Goal: Navigation & Orientation: Find specific page/section

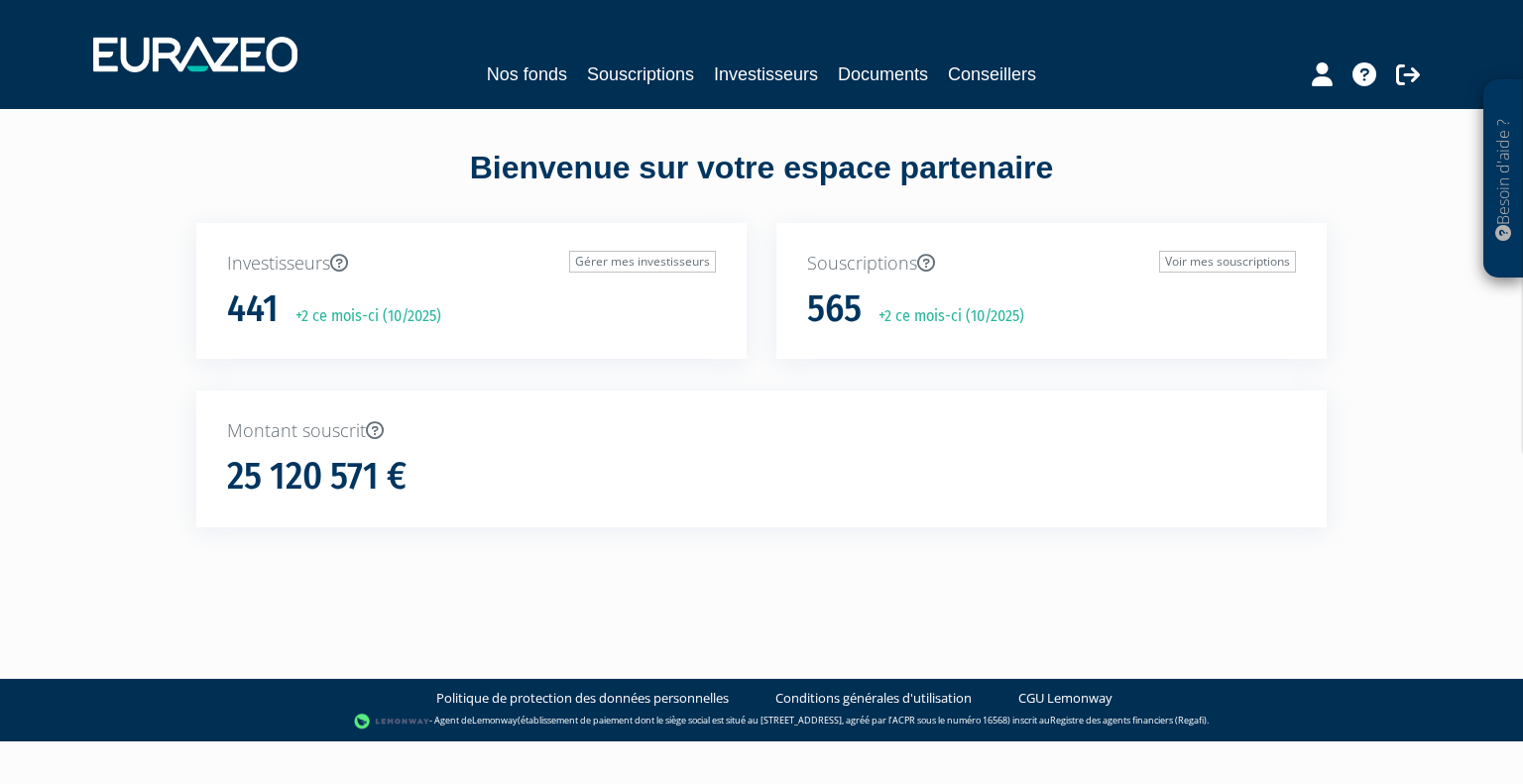
click at [424, 483] on div "25 120 571 €" at bounding box center [762, 477] width 1069 height 42
click at [373, 431] on icon at bounding box center [375, 430] width 18 height 18
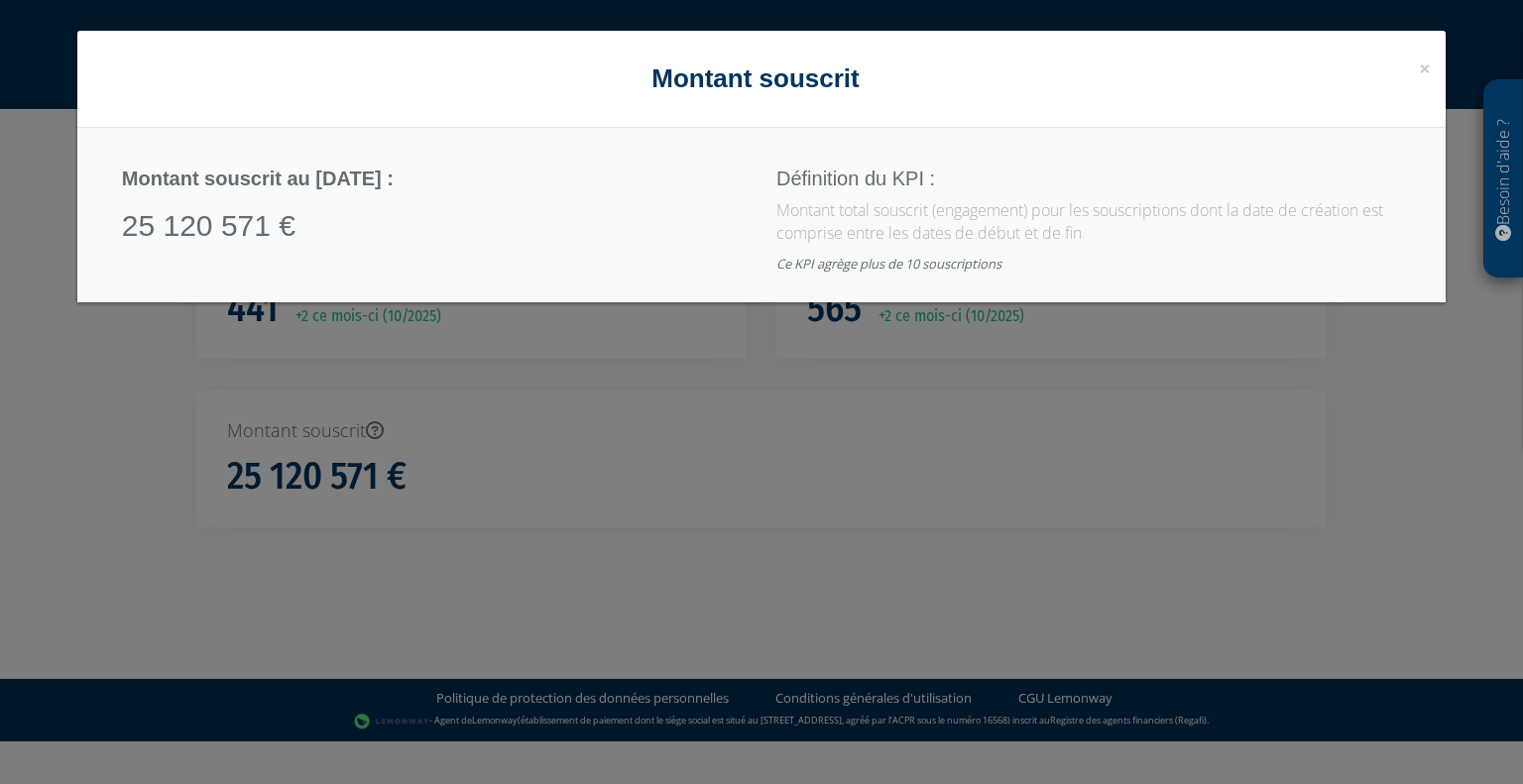
click at [800, 397] on div "× Close Montant souscrit Montant souscrit au 06/10/2025 : 25 120 571 € Définiti…" at bounding box center [762, 392] width 1523 height 784
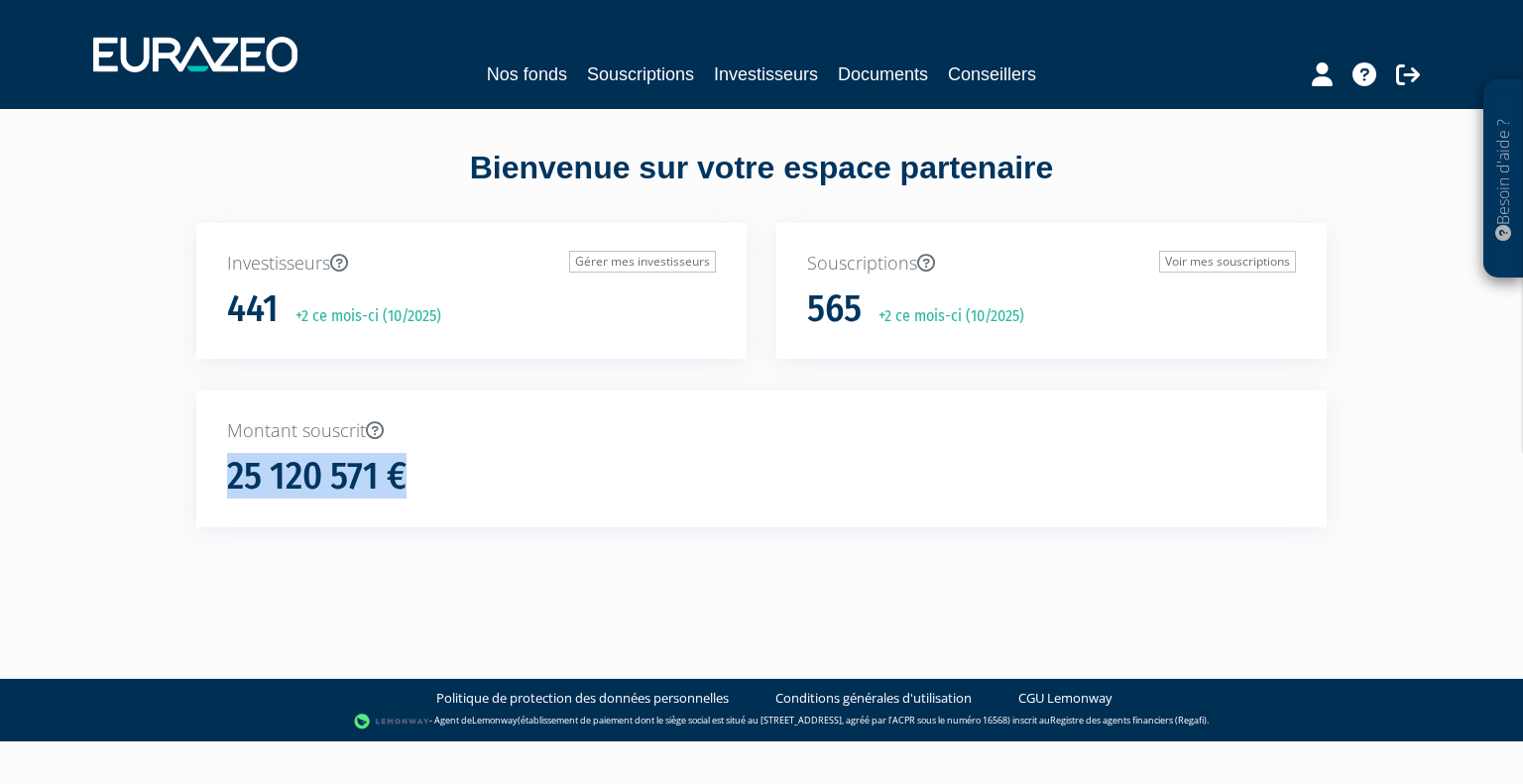
drag, startPoint x: 234, startPoint y: 471, endPoint x: 466, endPoint y: 472, distance: 232.0
click at [466, 472] on div "25 120 571 €" at bounding box center [762, 477] width 1069 height 42
click at [504, 81] on link "Nos fonds" at bounding box center [527, 75] width 80 height 28
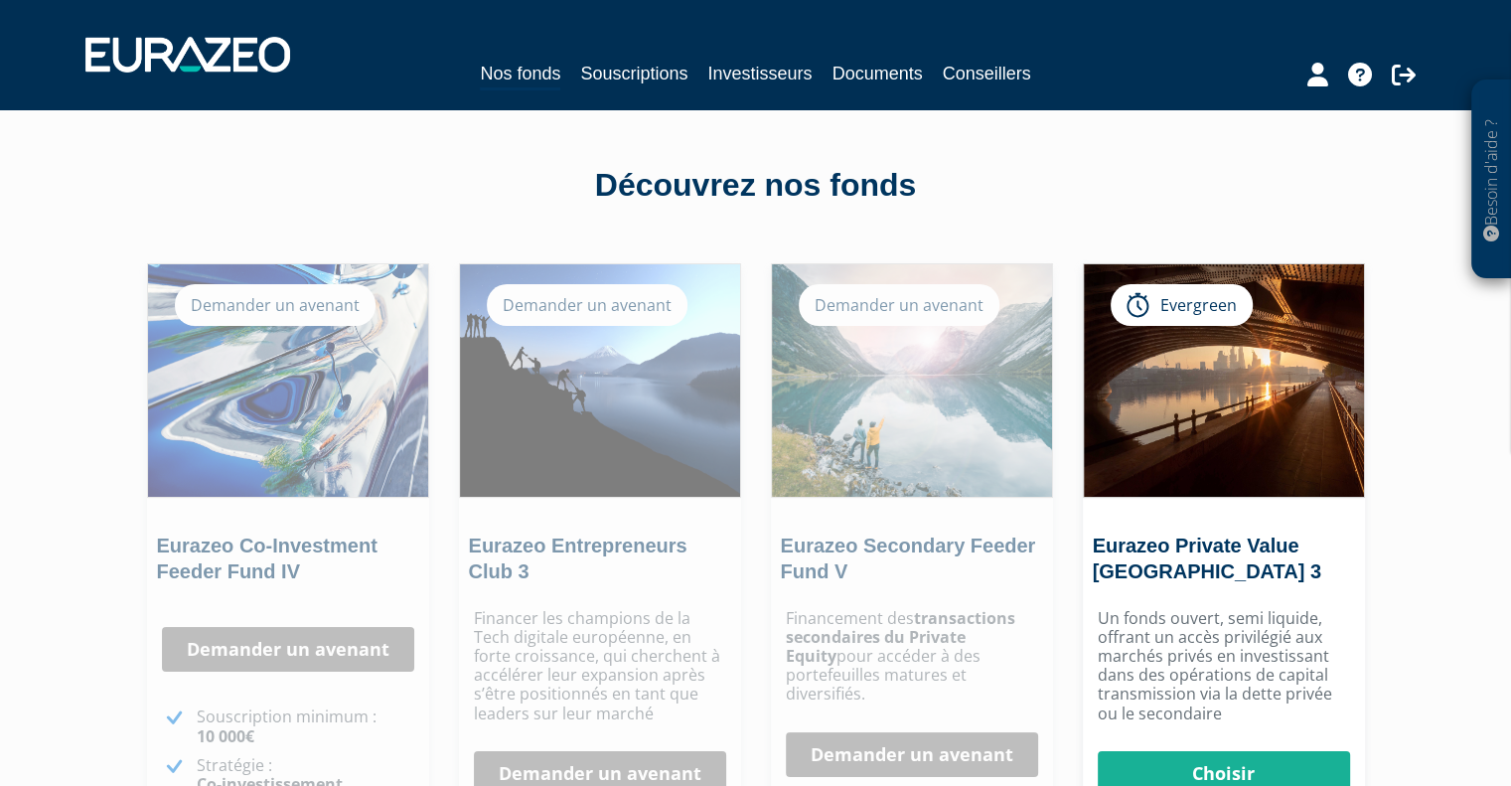
click at [983, 89] on div "Nos fonds Souscriptions Investisseurs Documents Conseillers" at bounding box center [756, 55] width 1370 height 74
click at [991, 71] on link "Conseillers" at bounding box center [987, 74] width 88 height 28
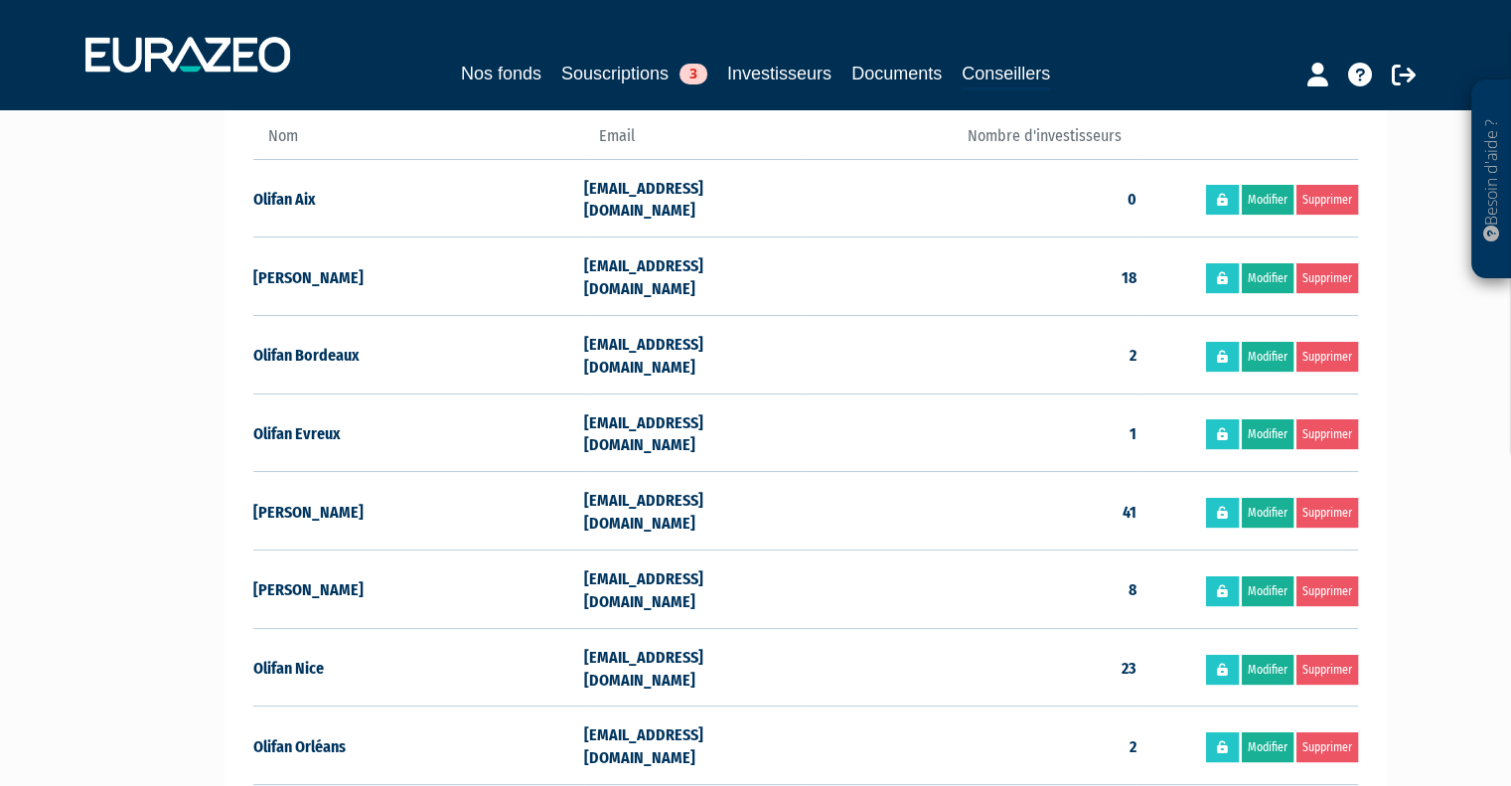
scroll to position [397, 0]
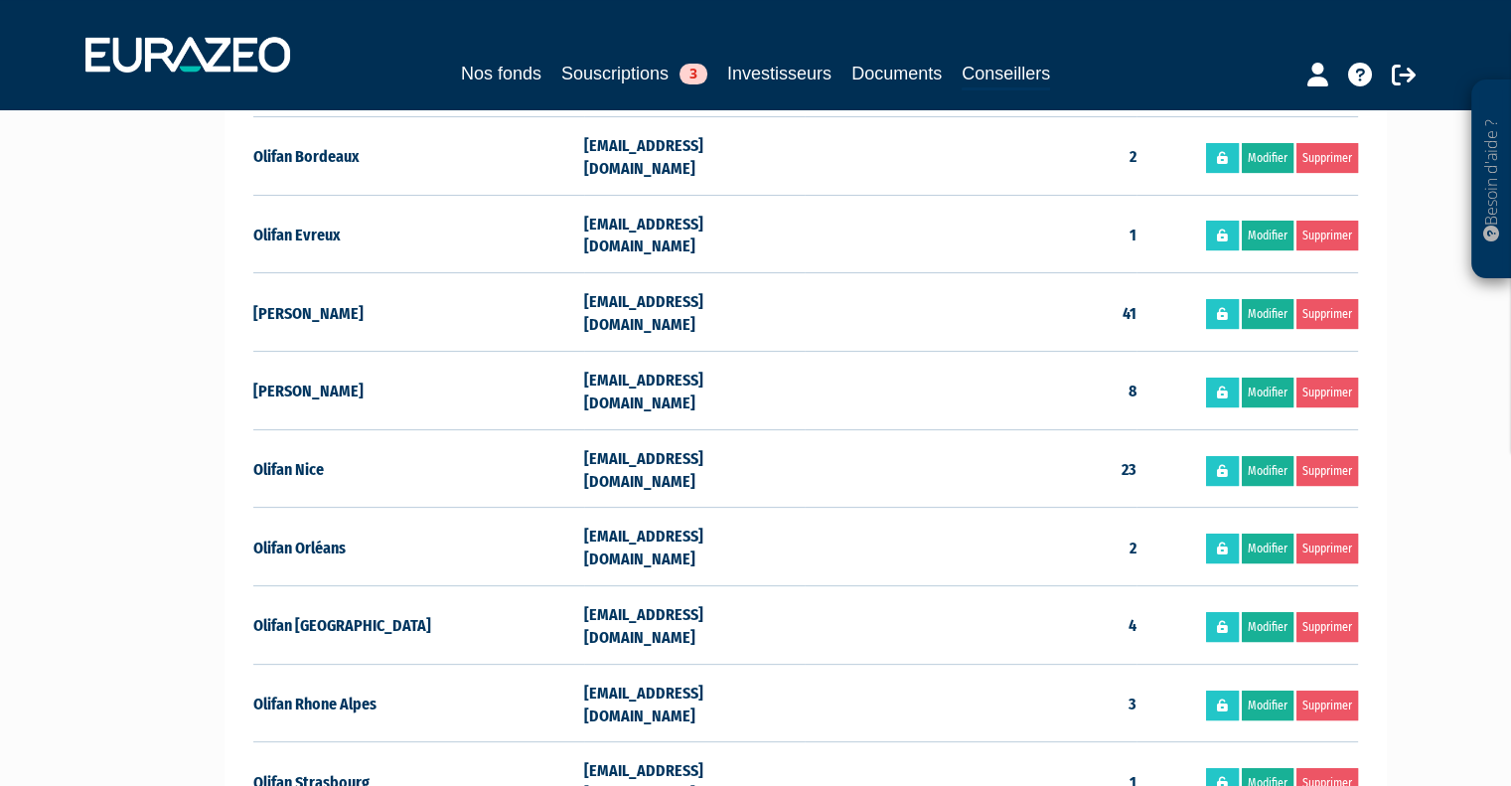
drag, startPoint x: 989, startPoint y: 156, endPoint x: 79, endPoint y: 261, distance: 915.1
click at [75, 262] on div "Besoin d'aide ? × J'ai besoin d'aide Si vous avez une question à propos du fonc…" at bounding box center [755, 272] width 1511 height 1338
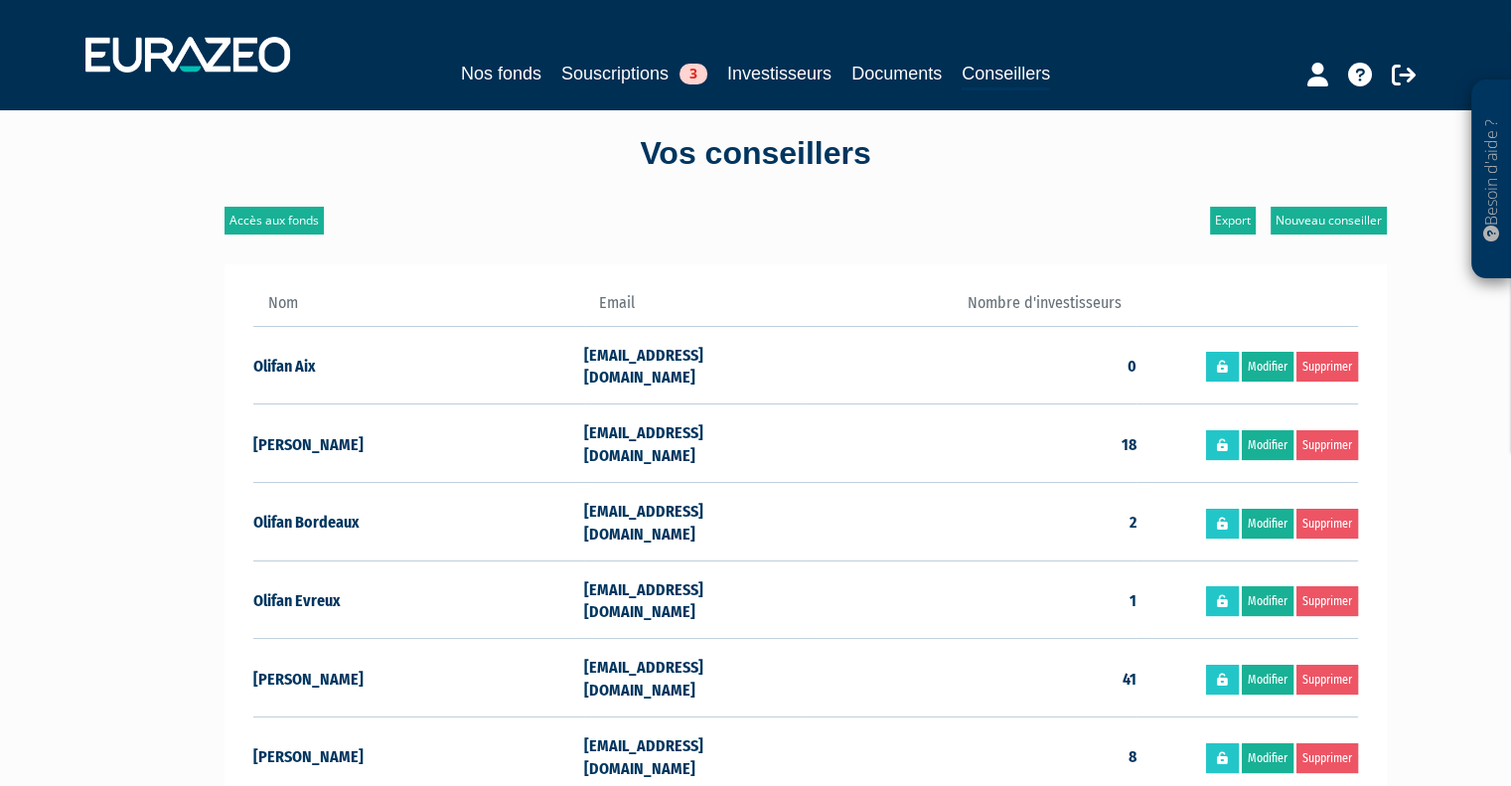
scroll to position [0, 0]
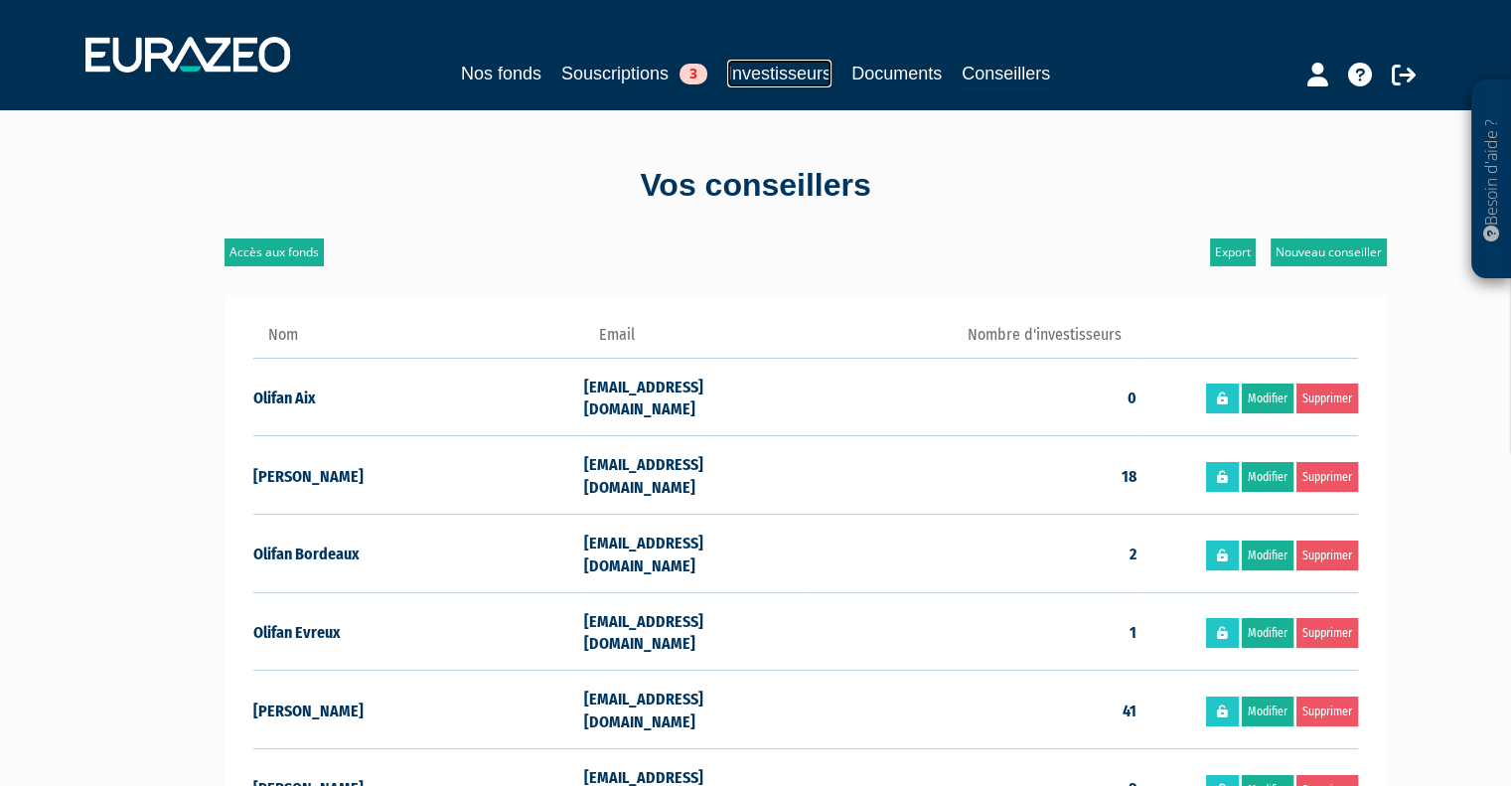
click at [795, 77] on link "Investisseurs" at bounding box center [779, 74] width 104 height 28
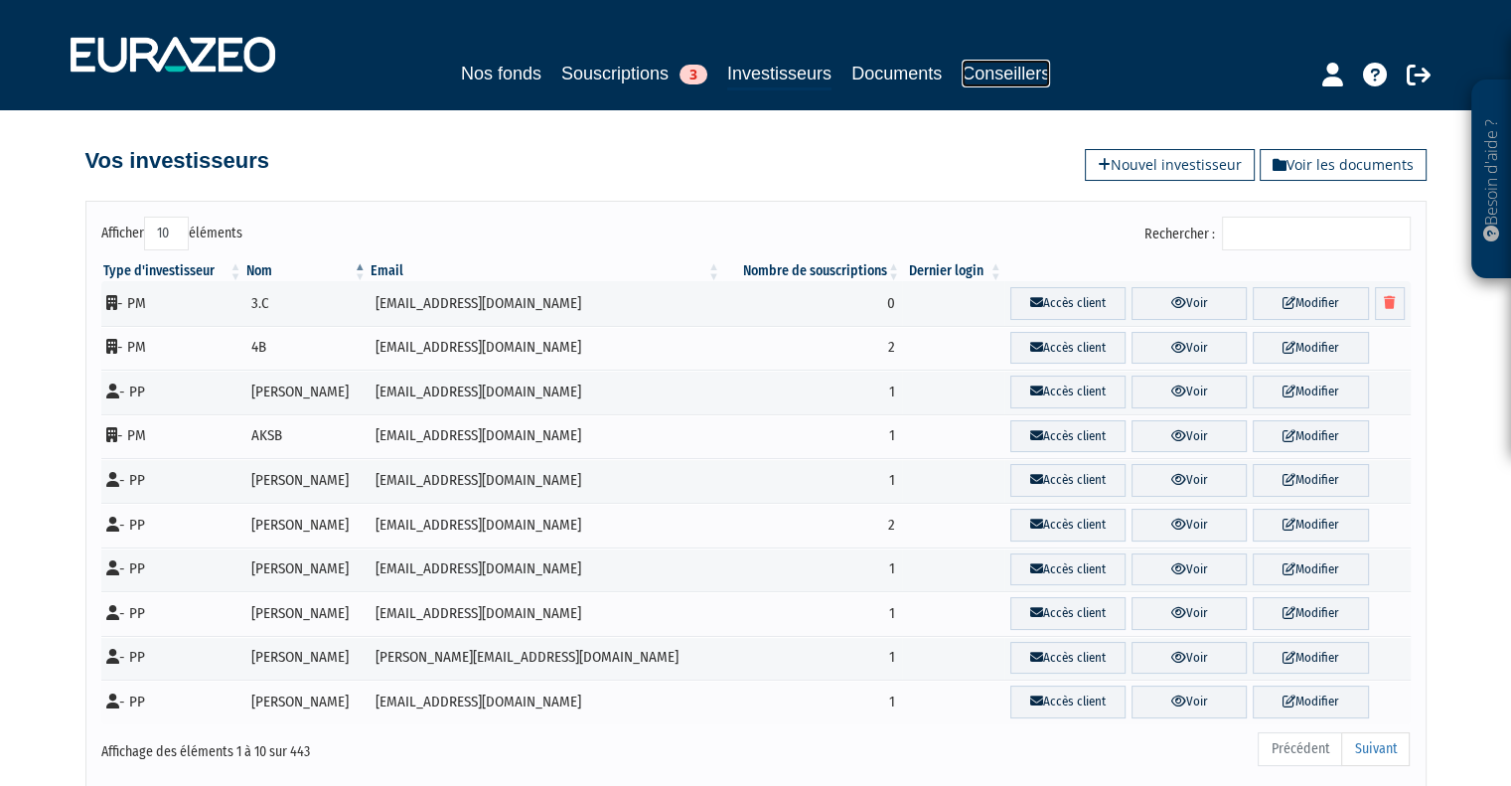
click at [1013, 72] on link "Conseillers" at bounding box center [1006, 74] width 88 height 28
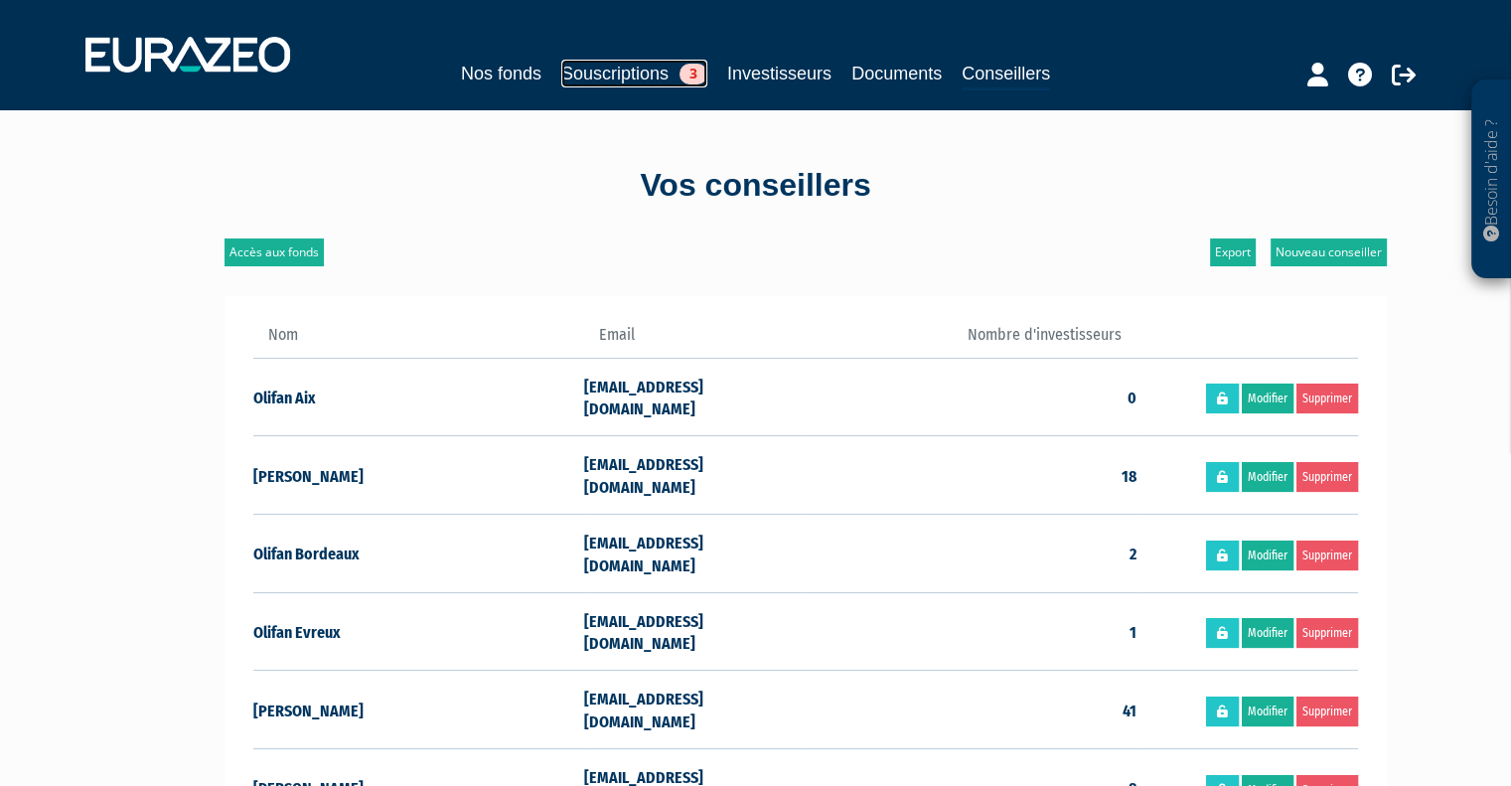
click at [624, 66] on link "Souscriptions 3" at bounding box center [634, 74] width 146 height 28
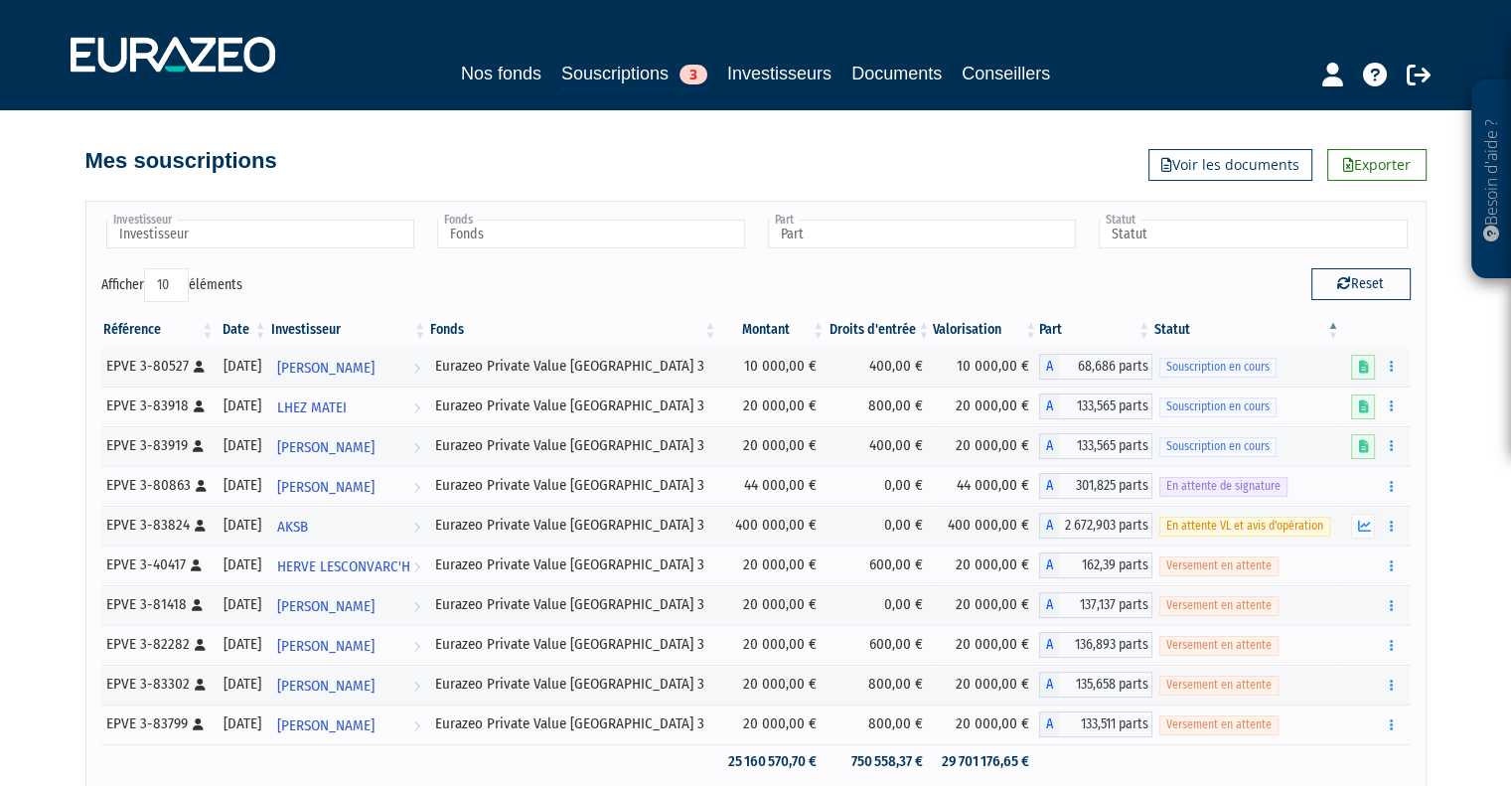
click at [954, 335] on th "Valorisation" at bounding box center [986, 330] width 107 height 34
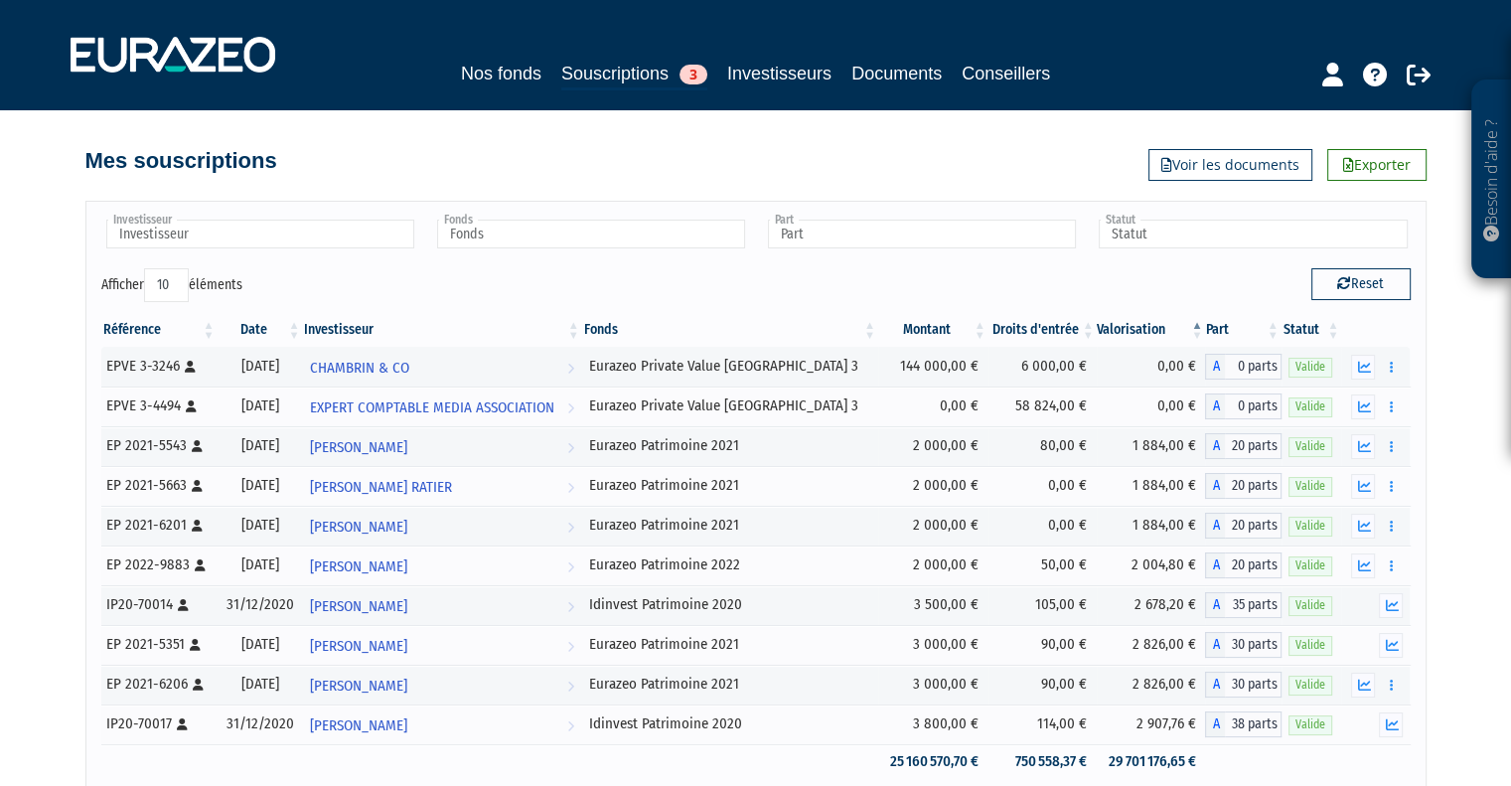
click at [1125, 317] on th "Valorisation" at bounding box center [1151, 330] width 109 height 34
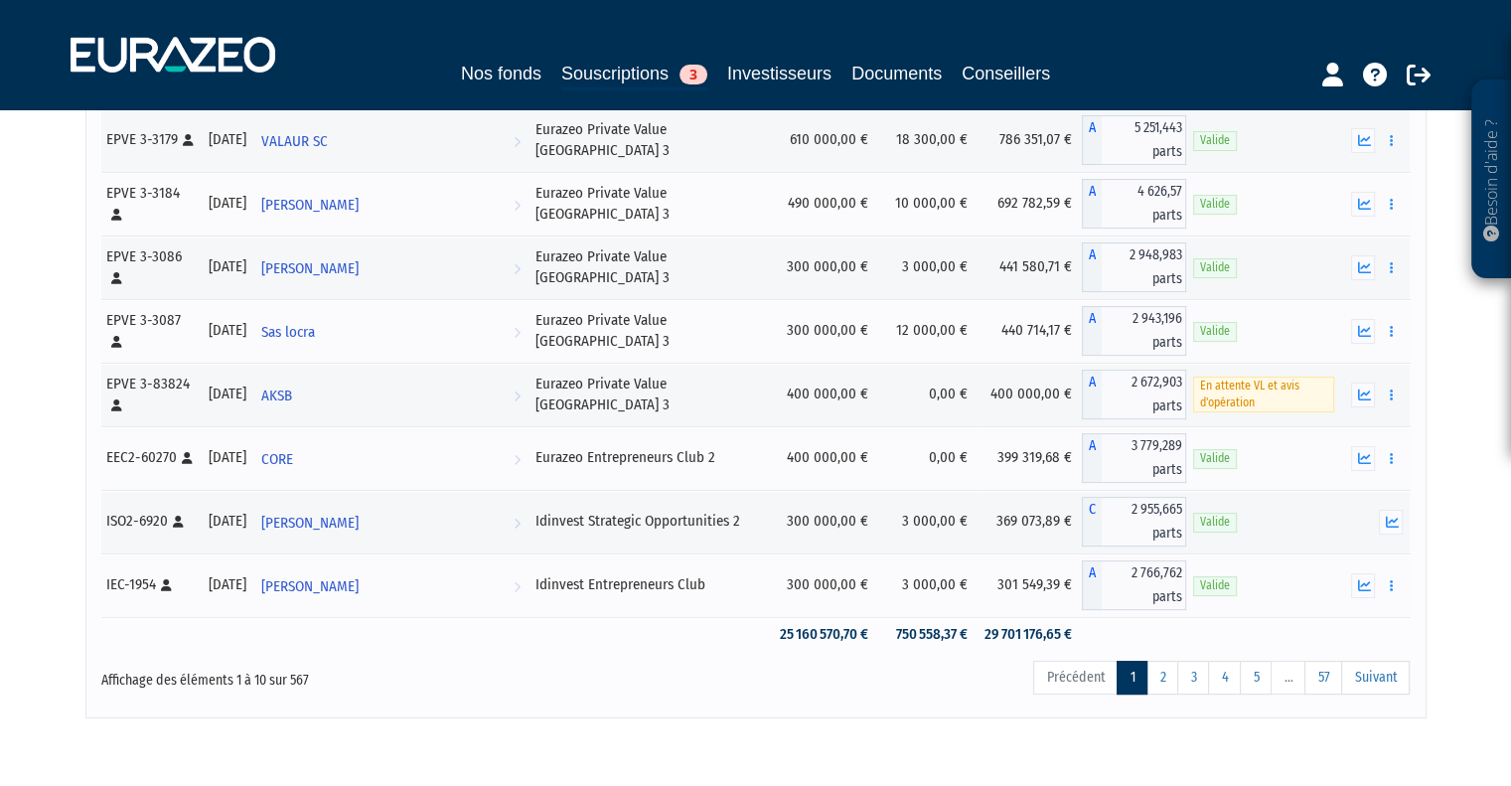
scroll to position [375, 0]
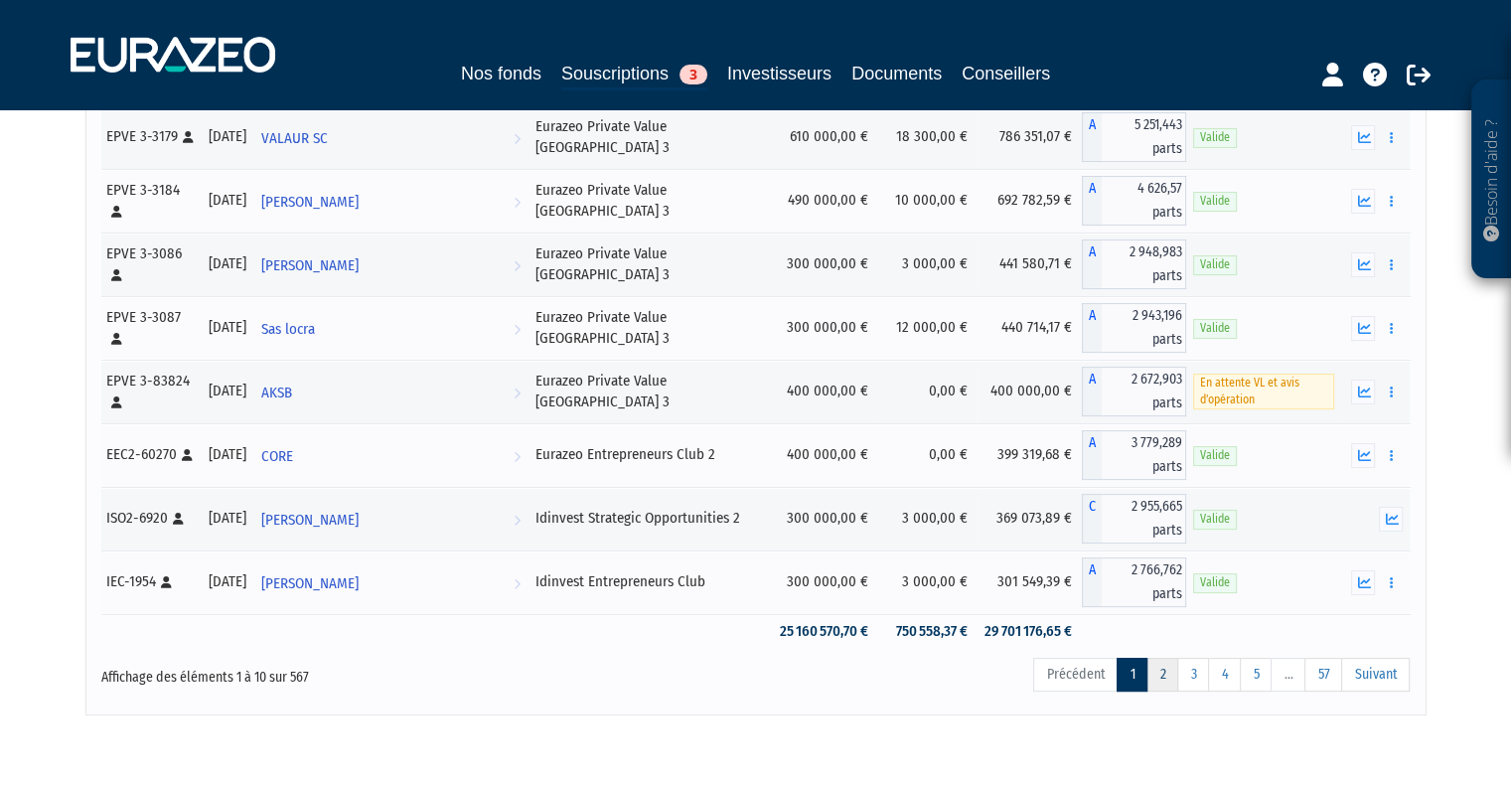
click at [1164, 658] on link "2" at bounding box center [1163, 675] width 32 height 34
